Goal: Download file/media

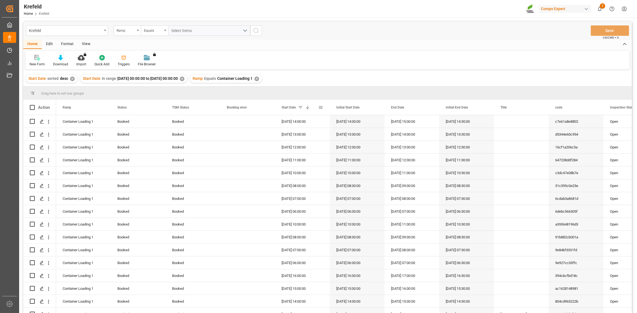
click at [290, 105] on div "Start Date 1" at bounding box center [300, 107] width 37 height 15
click at [103, 79] on span "[DATE] 00:00:00 to [DATE] 00:00:00" at bounding box center [93, 78] width 60 height 4
click at [133, 30] on div "Ramp" at bounding box center [126, 30] width 19 height 6
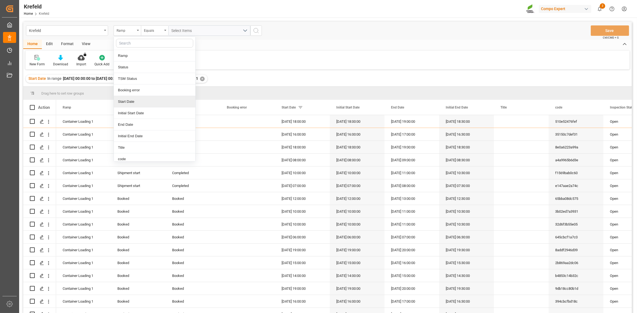
click at [146, 99] on div "Start Date" at bounding box center [155, 101] width 82 height 11
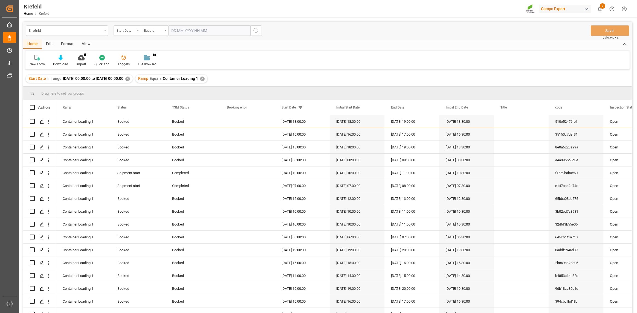
click at [160, 29] on div "Equals" at bounding box center [153, 30] width 19 height 6
click at [161, 98] on div "In range" at bounding box center [182, 101] width 82 height 11
click at [197, 29] on input "text" at bounding box center [188, 30] width 41 height 10
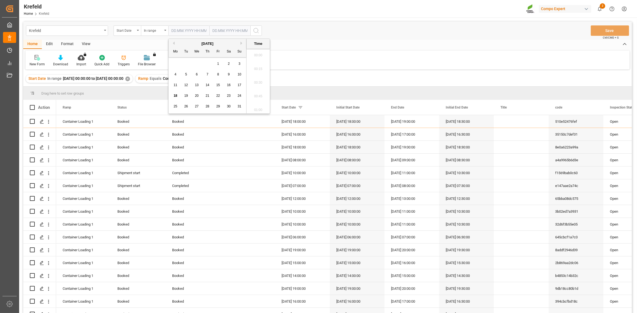
scroll to position [822, 0]
click at [187, 92] on div "18 19 20 21 22 23 24" at bounding box center [207, 96] width 75 height 11
click at [186, 96] on span "19" at bounding box center [186, 96] width 4 height 4
type input "[DATE] 00:00"
click at [186, 96] on span "19" at bounding box center [186, 96] width 4 height 4
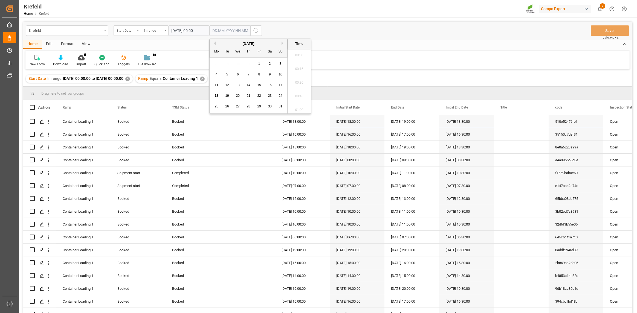
click at [219, 30] on input "text" at bounding box center [229, 30] width 41 height 10
click at [259, 95] on span "22" at bounding box center [259, 96] width 4 height 4
type input "[DATE] 00:00"
click at [259, 95] on span "22" at bounding box center [259, 96] width 4 height 4
click at [382, 46] on div "Home Edit Format View" at bounding box center [327, 44] width 609 height 9
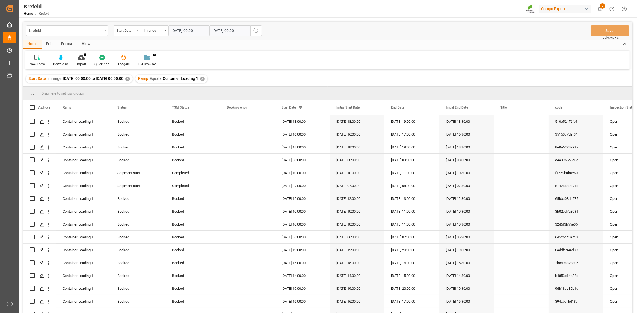
click at [256, 31] on icon "search button" at bounding box center [256, 30] width 7 height 7
click at [130, 78] on div "✕" at bounding box center [127, 79] width 5 height 5
click at [291, 106] on span "Start Date" at bounding box center [289, 108] width 14 height 4
click at [309, 106] on span at bounding box center [307, 107] width 5 height 5
click at [308, 106] on span at bounding box center [307, 107] width 5 height 5
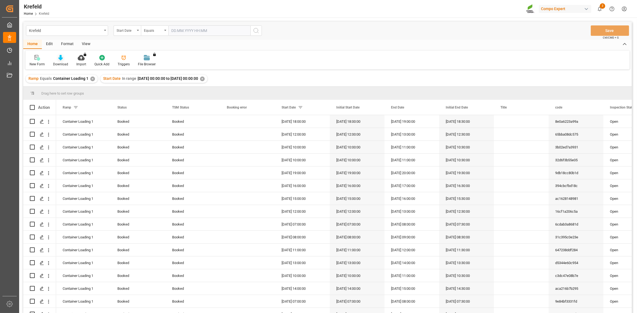
click at [59, 60] on icon at bounding box center [60, 57] width 5 height 5
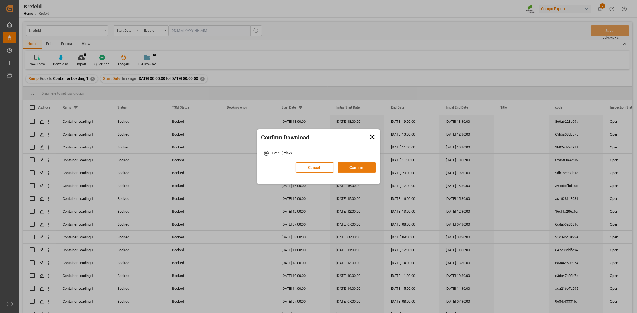
click at [366, 169] on button "Confirm" at bounding box center [357, 168] width 38 height 10
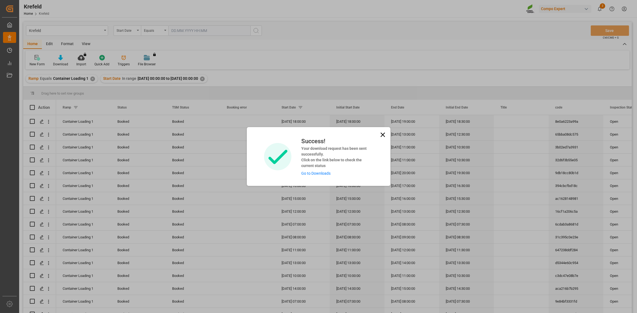
click at [320, 172] on link "Go to Downloads" at bounding box center [315, 173] width 29 height 4
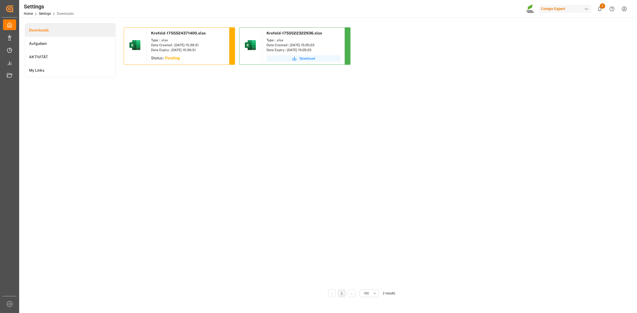
click at [195, 44] on div "Date Created : [DATE] 15:39:31" at bounding box center [188, 45] width 74 height 5
click at [191, 34] on span "Krefeld-1755524371400.xlsx" at bounding box center [178, 33] width 55 height 4
click at [305, 59] on span "Download" at bounding box center [307, 58] width 15 height 5
click at [357, 148] on div "Krefeld-1755524371400.xlsx Type : .xlsx Date Created : [DATE] 15:39:31 Date Exp…" at bounding box center [362, 156] width 476 height 259
click at [194, 57] on span "Download" at bounding box center [191, 58] width 15 height 5
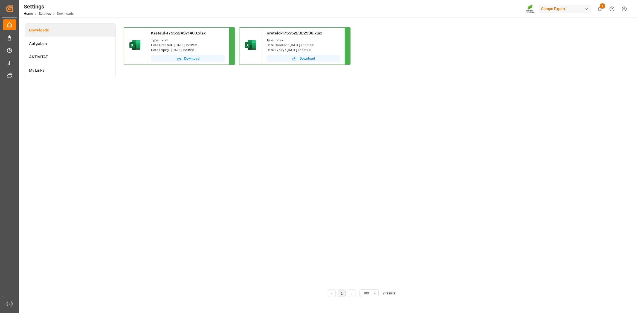
click at [583, 89] on div "Krefeld-1755524371400.xlsx Type : .xlsx Date Created : [DATE] 15:39:31 Date Exp…" at bounding box center [362, 156] width 476 height 259
click at [560, 184] on div "Krefeld-1755524371400.xlsx Type : .xlsx Date Created : [DATE] 15:39:31 Date Exp…" at bounding box center [362, 156] width 476 height 259
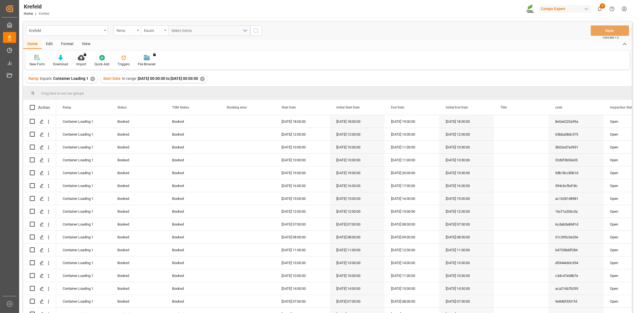
drag, startPoint x: 297, startPoint y: 84, endPoint x: 279, endPoint y: 50, distance: 37.8
click at [297, 83] on div "Ramp Equals Container Loading 1 ✕ Start Date In range [DATE] 00:00:00 to [DATE]…" at bounding box center [327, 78] width 609 height 15
